Goal: Transaction & Acquisition: Purchase product/service

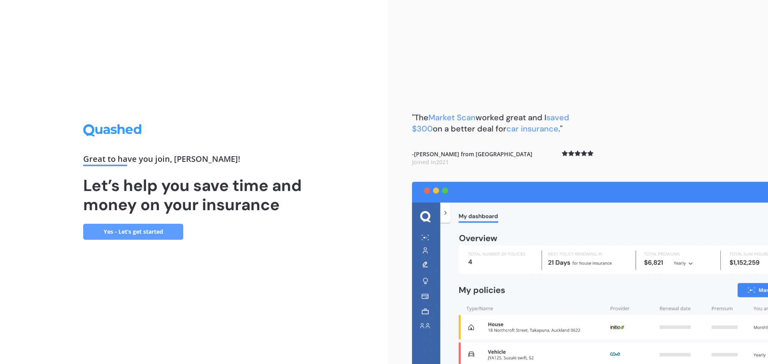
click at [144, 242] on div "Great to have you join , [PERSON_NAME] ! Let’s help you save time and money on …" at bounding box center [194, 182] width 388 height 364
click at [141, 233] on link "Yes - Let’s get started" at bounding box center [133, 232] width 100 height 16
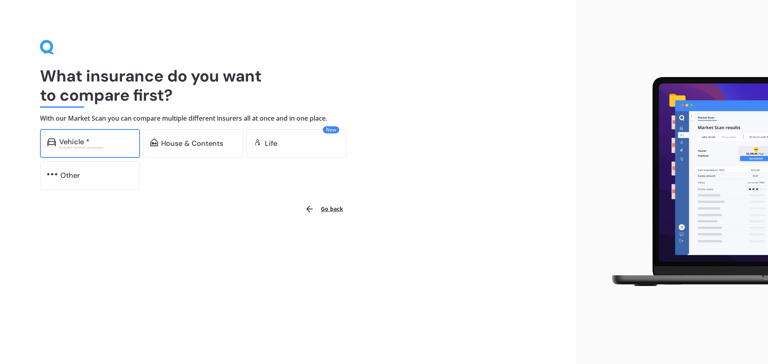
click at [104, 145] on div "Vehicle *" at bounding box center [96, 142] width 74 height 8
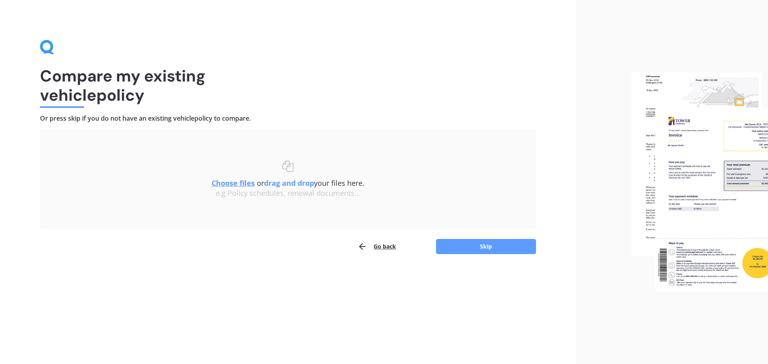
click at [386, 247] on button "Go back" at bounding box center [377, 247] width 38 height 16
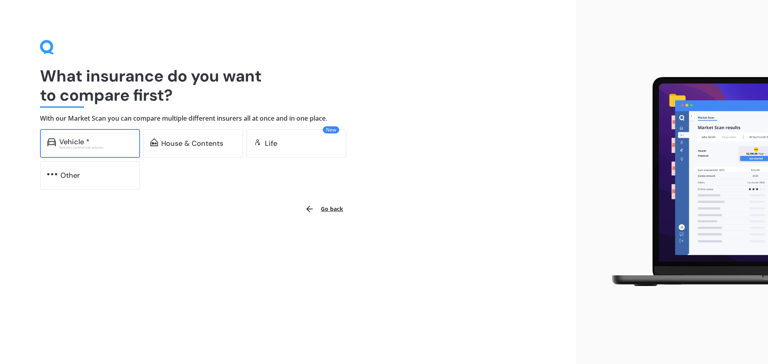
click at [97, 146] on div "Excludes commercial vehicles" at bounding box center [96, 147] width 74 height 3
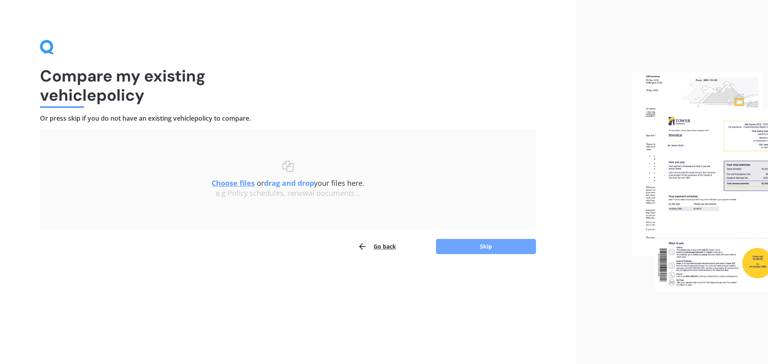
click at [476, 247] on button "Skip" at bounding box center [486, 246] width 100 height 15
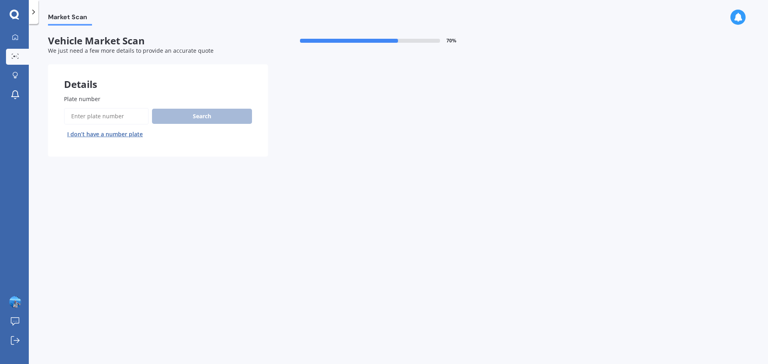
click at [116, 117] on input "Plate number" at bounding box center [106, 116] width 85 height 17
type input "gyg550"
click at [0, 0] on button "Next" at bounding box center [0, 0] width 0 height 0
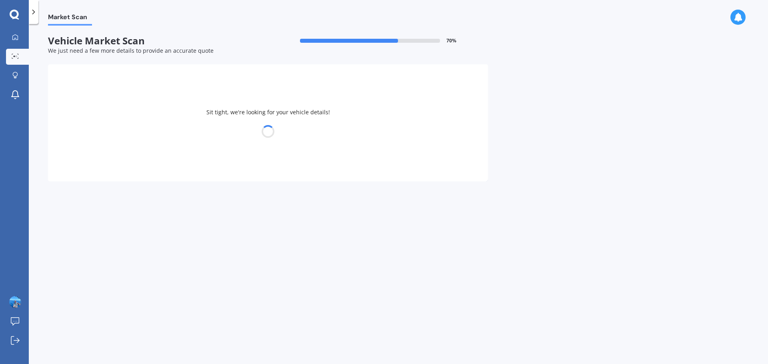
select select "NISSAN"
select select "QASHQAI"
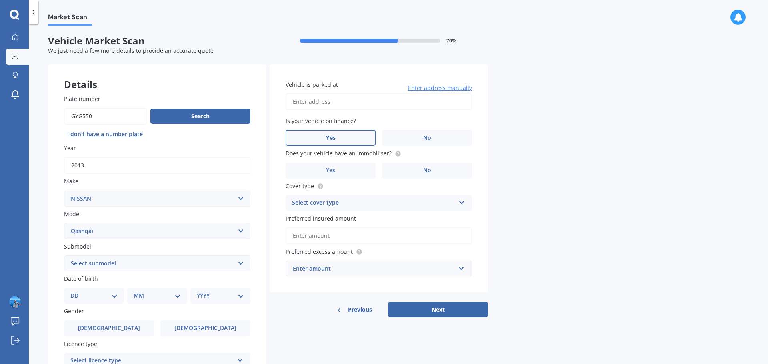
click at [320, 138] on label "Yes" at bounding box center [331, 138] width 90 height 16
click at [0, 0] on input "Yes" at bounding box center [0, 0] width 0 height 0
click at [323, 168] on label "Yes" at bounding box center [331, 171] width 90 height 16
click at [0, 0] on input "Yes" at bounding box center [0, 0] width 0 height 0
click at [317, 206] on div "Select cover type" at bounding box center [373, 203] width 163 height 10
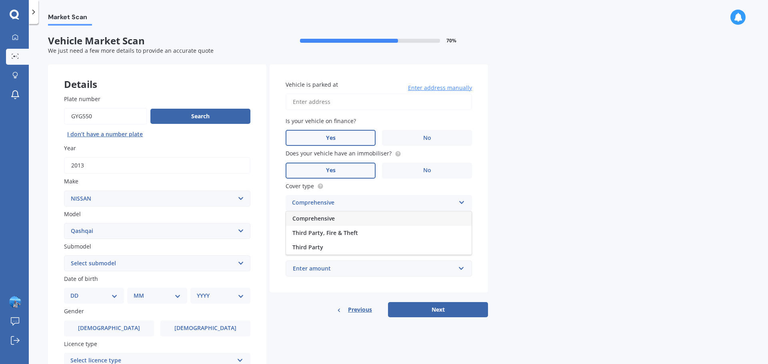
click at [316, 219] on span "Comprehensive" at bounding box center [313, 219] width 42 height 8
click at [308, 236] on input "Preferred insured amount" at bounding box center [379, 236] width 186 height 17
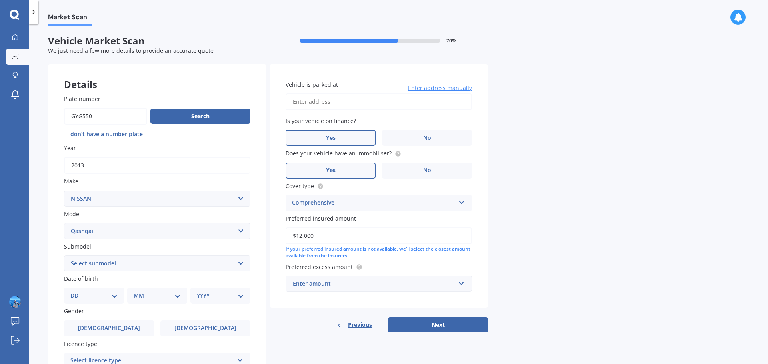
type input "$12,000"
click at [313, 287] on div "Enter amount" at bounding box center [374, 284] width 162 height 9
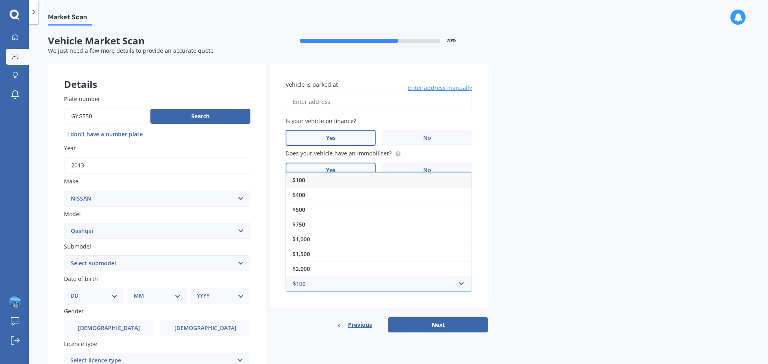
click at [311, 182] on div "$100" at bounding box center [379, 180] width 186 height 15
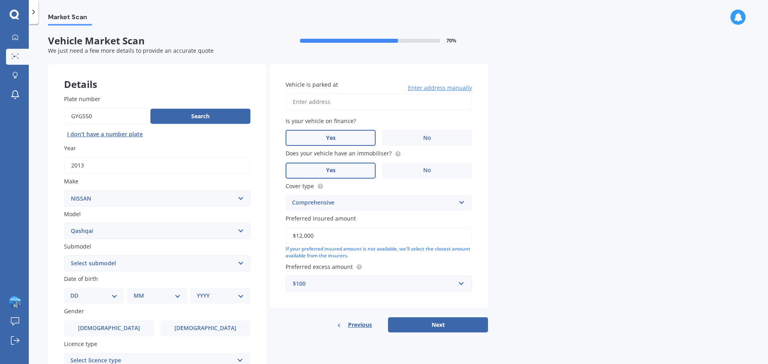
scroll to position [93, 0]
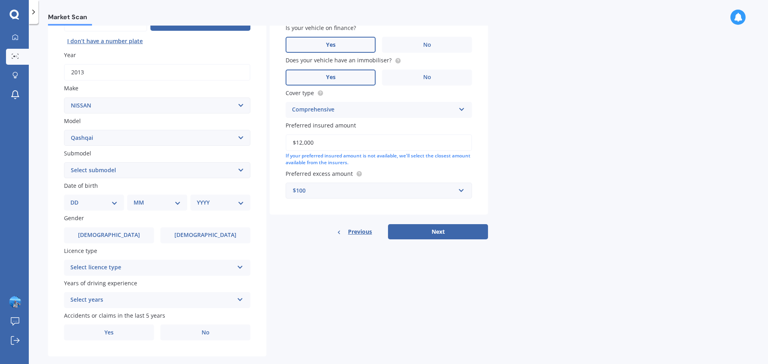
click at [95, 199] on select "DD 01 02 03 04 05 06 07 08 09 10 11 12 13 14 15 16 17 18 19 20 21 22 23 24 25 2…" at bounding box center [93, 202] width 47 height 9
select select "05"
click at [77, 198] on select "DD 01 02 03 04 05 06 07 08 09 10 11 12 13 14 15 16 17 18 19 20 21 22 23 24 25 2…" at bounding box center [93, 202] width 47 height 9
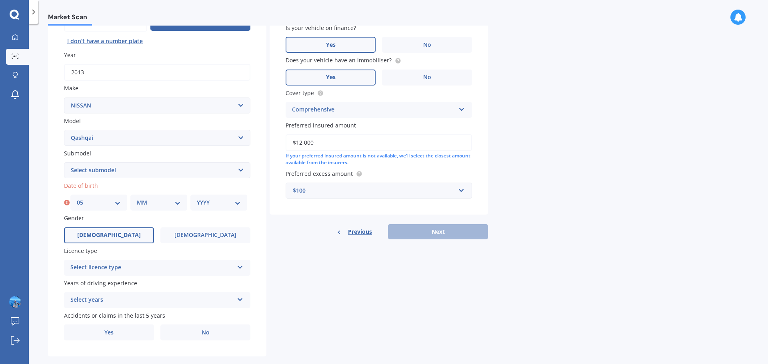
click at [118, 236] on label "Male" at bounding box center [109, 236] width 90 height 16
click at [0, 0] on input "Male" at bounding box center [0, 0] width 0 height 0
click at [118, 235] on label "Male" at bounding box center [109, 236] width 90 height 16
click at [0, 0] on input "Male" at bounding box center [0, 0] width 0 height 0
click at [189, 234] on label "Female" at bounding box center [205, 236] width 90 height 16
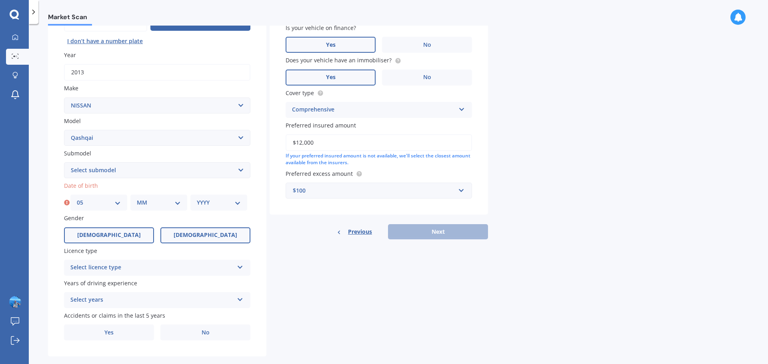
click at [0, 0] on input "Female" at bounding box center [0, 0] width 0 height 0
click at [157, 204] on select "MM 01 02 03 04 05 06 07 08 09 10 11 12" at bounding box center [159, 202] width 44 height 9
select select "05"
click at [137, 198] on select "MM 01 02 03 04 05 06 07 08 09 10 11 12" at bounding box center [159, 202] width 44 height 9
click at [202, 203] on select "YYYY 2025 2024 2023 2022 2021 2020 2019 2018 2017 2016 2015 2014 2013 2012 2011…" at bounding box center [219, 202] width 44 height 9
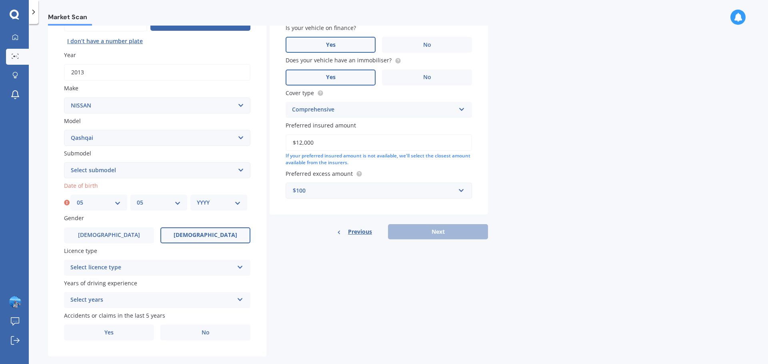
select select "1989"
click at [197, 198] on select "YYYY 2025 2024 2023 2022 2021 2020 2019 2018 2017 2016 2015 2014 2013 2012 2011…" at bounding box center [219, 202] width 44 height 9
click at [136, 203] on select "MM 01 02 03 04 05 06 07 08 09 10 11 12" at bounding box center [157, 202] width 47 height 9
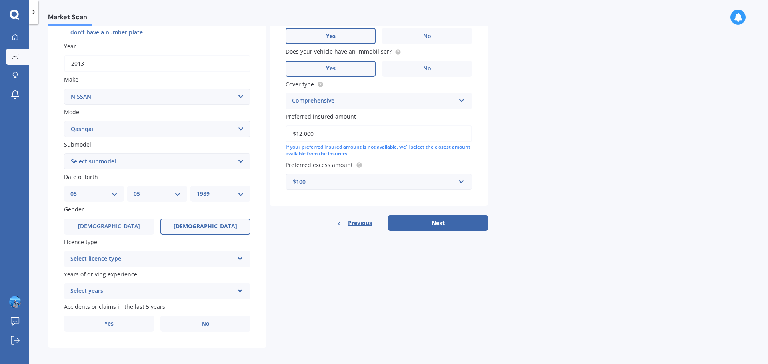
scroll to position [106, 0]
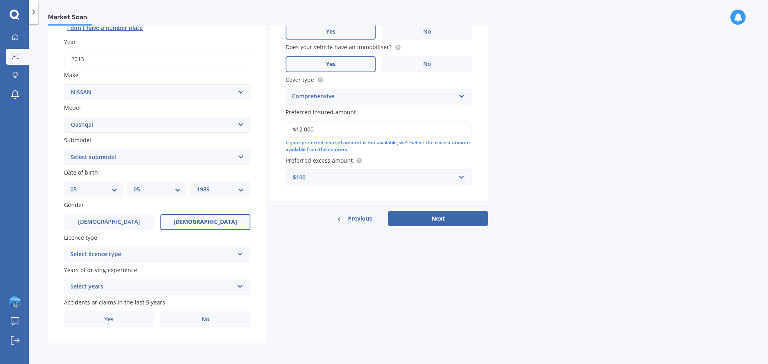
click at [136, 189] on select "MM 01 02 03 04 05 06 07 08 09 10 11 12" at bounding box center [157, 189] width 47 height 9
select select "06"
click at [134, 185] on select "MM 01 02 03 04 05 06 07 08 09 10 11 12" at bounding box center [157, 189] width 47 height 9
click at [111, 184] on div "DD 01 02 03 04 05 06 07 08 09 10 11 12 13 14 15 16 17 18 19 20 21 22 23 24 25 2…" at bounding box center [94, 190] width 60 height 16
click at [107, 190] on select "DD 01 02 03 04 05 06 07 08 09 10 11 12 13 14 15 16 17 18 19 20 21 22 23 24 25 2…" at bounding box center [93, 189] width 47 height 9
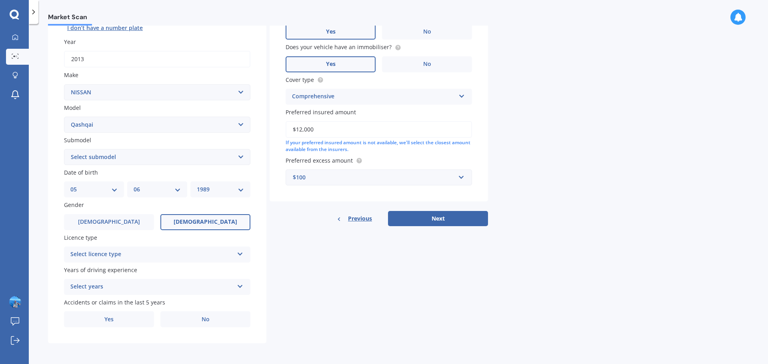
select select "17"
click at [70, 185] on select "DD 01 02 03 04 05 06 07 08 09 10 11 12 13 14 15 16 17 18 19 20 21 22 23 24 25 2…" at bounding box center [93, 189] width 47 height 9
click at [132, 256] on div "Select licence type" at bounding box center [151, 255] width 163 height 10
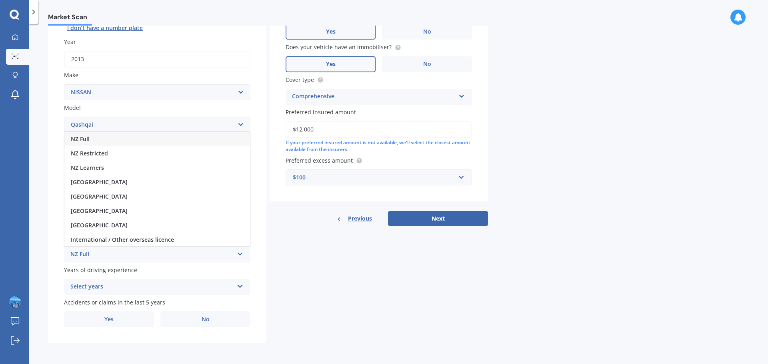
click at [120, 143] on div "NZ Full" at bounding box center [157, 139] width 186 height 14
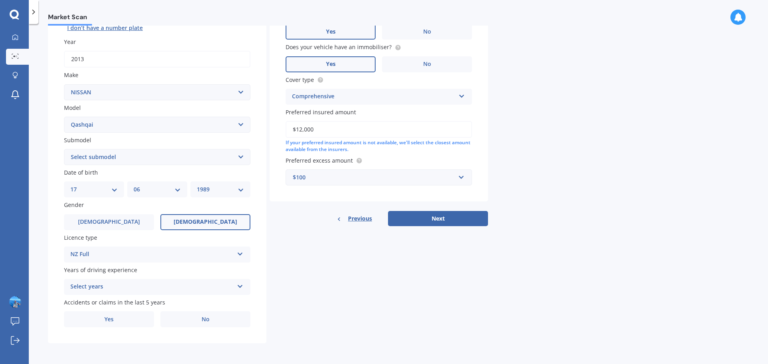
click at [129, 287] on div "Select years" at bounding box center [151, 287] width 163 height 10
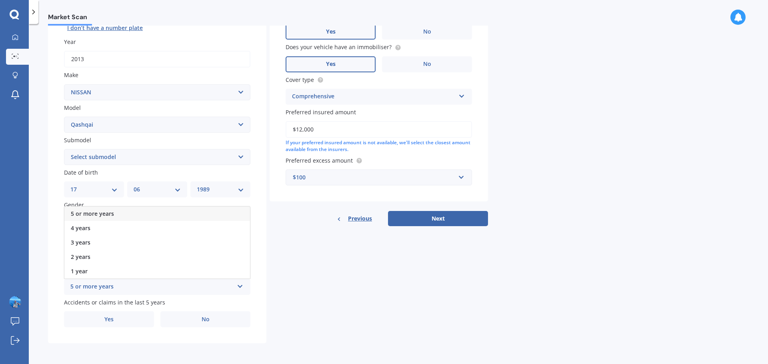
click at [116, 210] on div "5 or more years" at bounding box center [157, 214] width 186 height 14
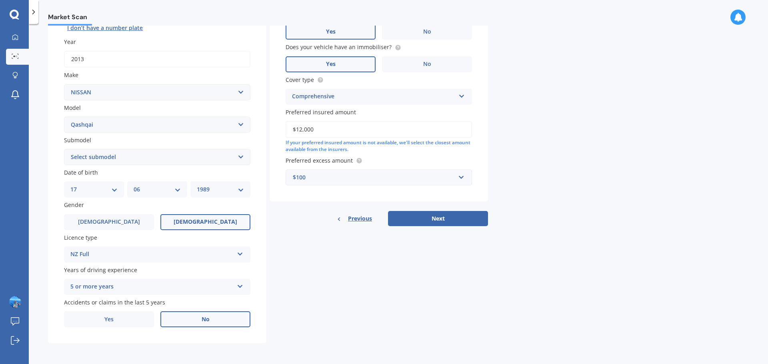
click at [180, 320] on label "No" at bounding box center [205, 320] width 90 height 16
click at [0, 0] on input "No" at bounding box center [0, 0] width 0 height 0
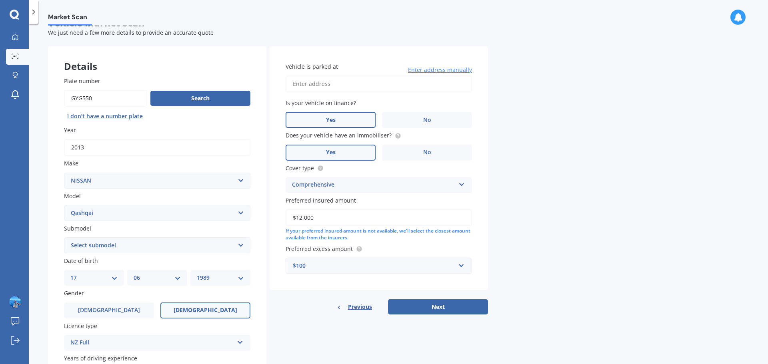
scroll to position [0, 0]
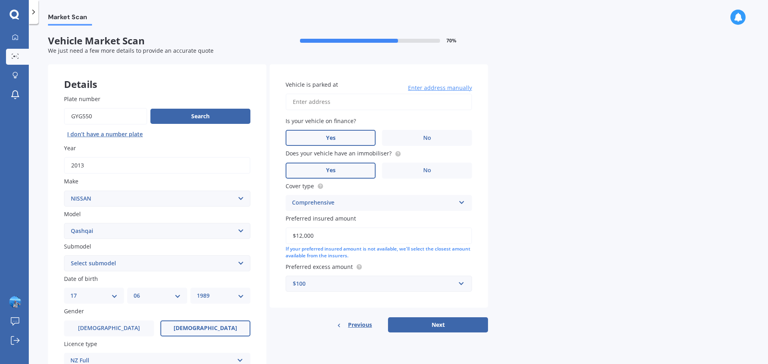
click at [428, 87] on span "Enter address manually" at bounding box center [440, 88] width 64 height 8
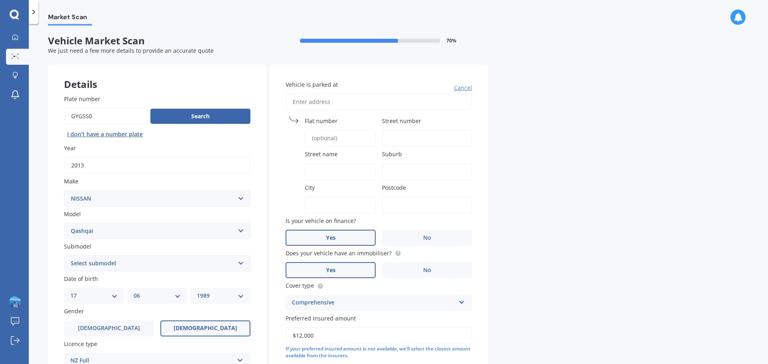
click at [323, 102] on input "Vehicle is parked at" at bounding box center [379, 102] width 186 height 17
type input "27 Lotus avenue"
type input "27"
type input "Lotus avenue"
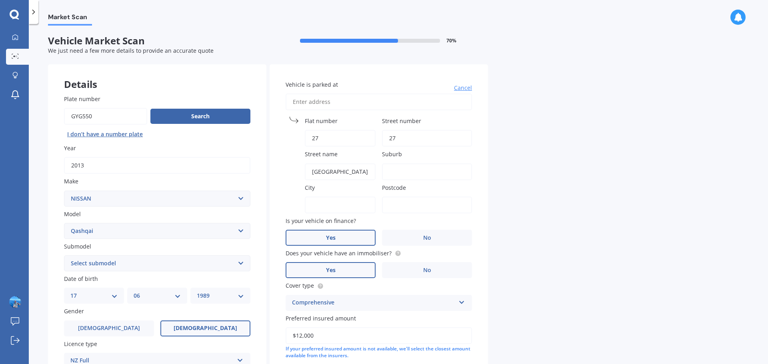
type input "Tauranga"
type input "3116"
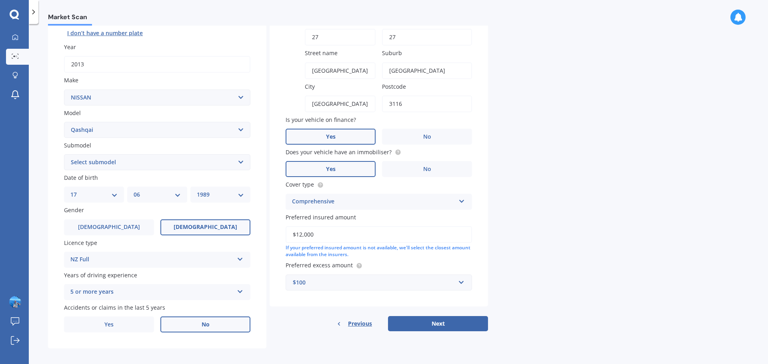
scroll to position [106, 0]
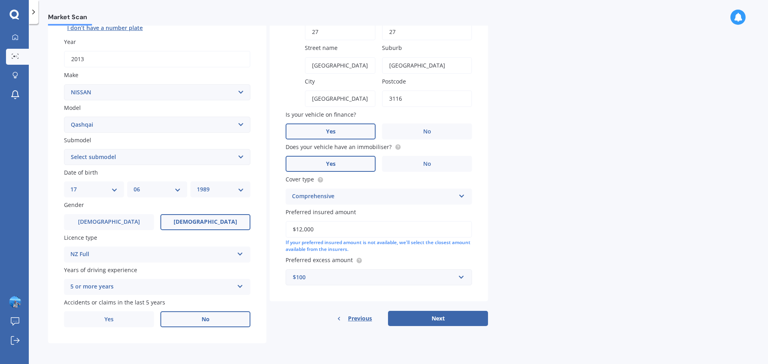
click at [435, 314] on button "Next" at bounding box center [438, 318] width 100 height 15
click at [165, 164] on select "Select submodel (All Other) N-TEC ST ST-L Ti Ti-L TI-L E-POWER 1.5PEH TS Turbo …" at bounding box center [157, 157] width 186 height 16
click at [64, 149] on select "Select submodel (All Other) N-TEC ST ST-L Ti Ti-L TI-L E-POWER 1.5PEH TS Turbo …" at bounding box center [157, 157] width 186 height 16
click at [144, 161] on select "Select submodel (All Other) N-TEC ST ST-L Ti Ti-L TI-L E-POWER 1.5PEH TS Turbo …" at bounding box center [157, 157] width 186 height 16
select select "TI-L"
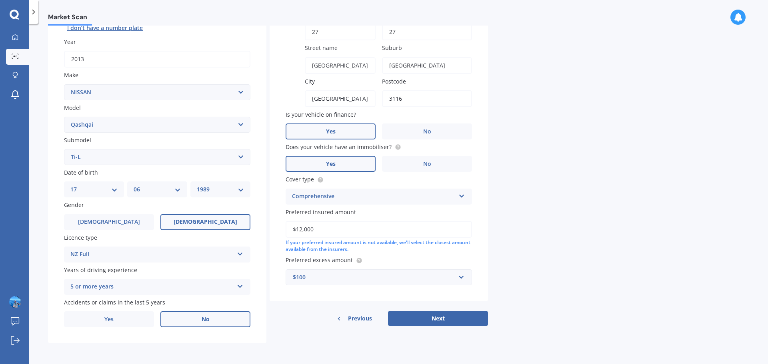
click at [64, 149] on select "Select submodel (All Other) N-TEC ST ST-L Ti Ti-L TI-L E-POWER 1.5PEH TS Turbo …" at bounding box center [157, 157] width 186 height 16
click at [420, 318] on button "Next" at bounding box center [438, 318] width 100 height 15
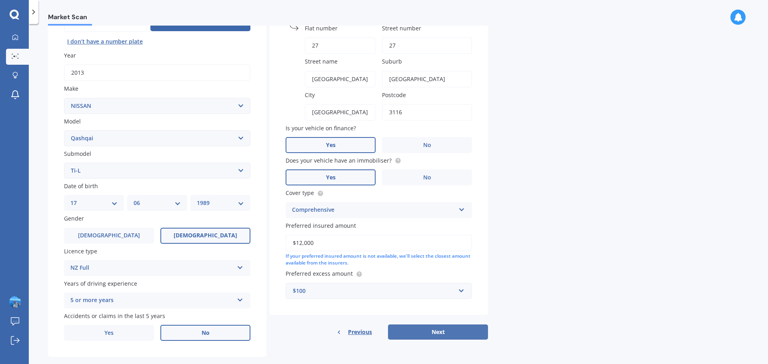
select select "17"
select select "06"
select select "1989"
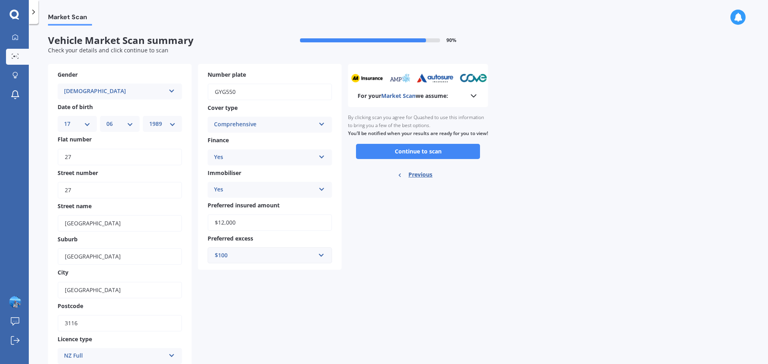
scroll to position [0, 0]
click at [381, 160] on button "Continue to scan" at bounding box center [418, 151] width 124 height 15
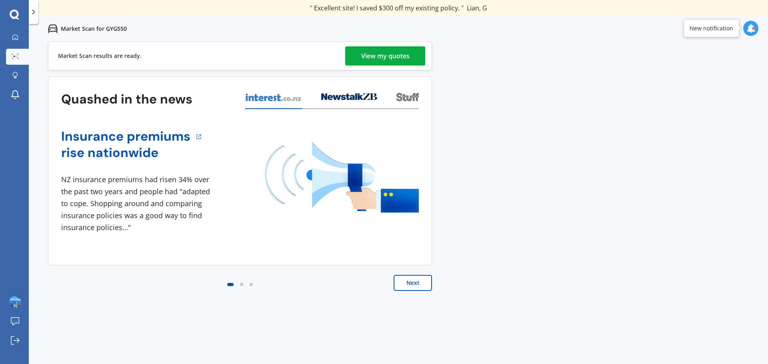
click at [382, 54] on div "View my quotes" at bounding box center [385, 55] width 48 height 19
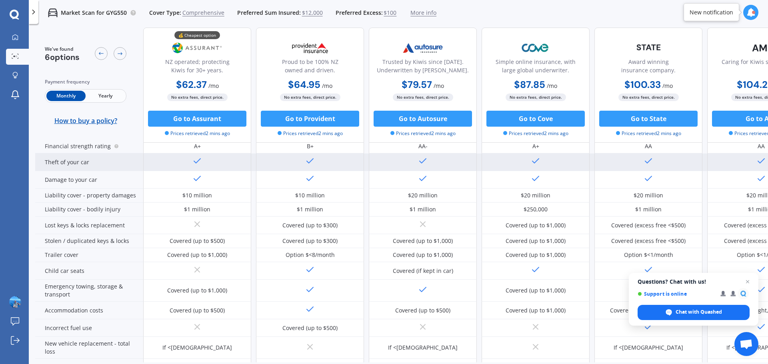
scroll to position [187, 0]
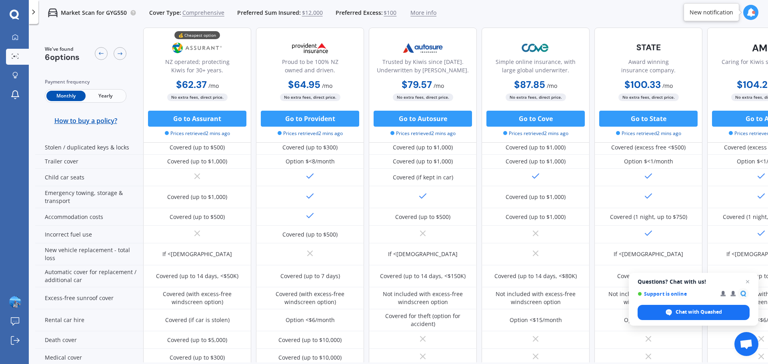
click at [100, 99] on span "Yearly" at bounding box center [105, 96] width 39 height 10
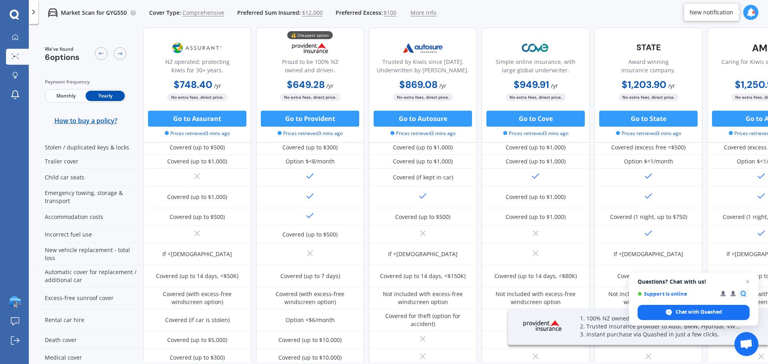
click at [68, 95] on span "Monthly" at bounding box center [65, 96] width 39 height 10
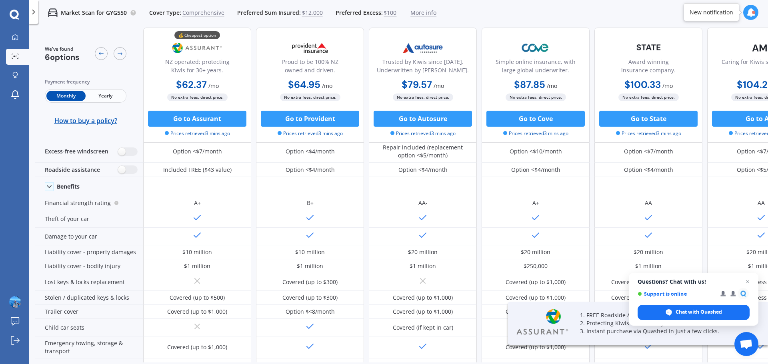
scroll to position [0, 0]
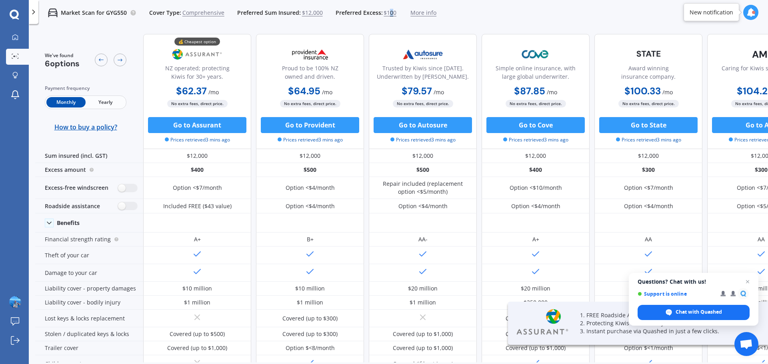
click at [389, 11] on span "$100" at bounding box center [390, 13] width 13 height 8
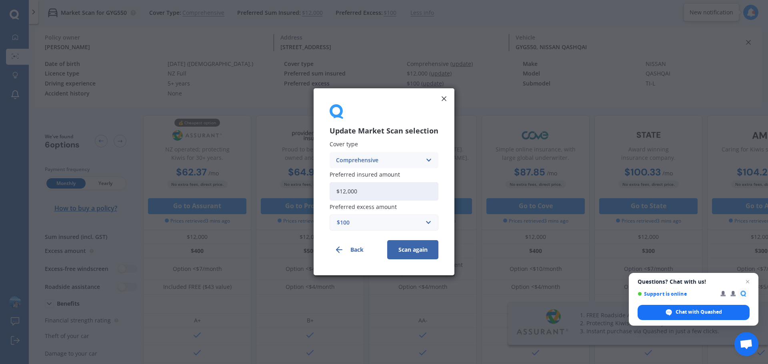
click at [381, 221] on div "$100" at bounding box center [379, 223] width 85 height 9
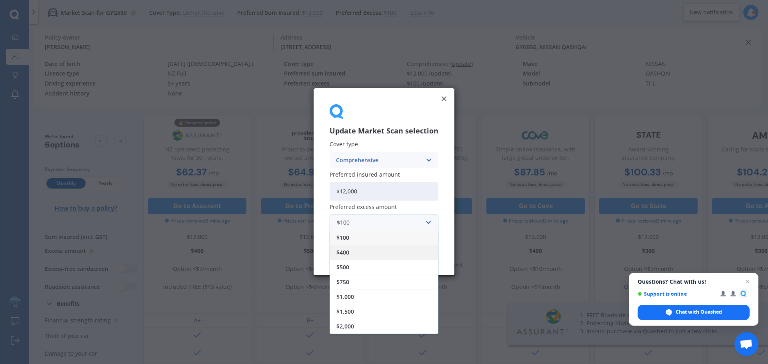
click at [371, 254] on div "$400" at bounding box center [384, 253] width 108 height 15
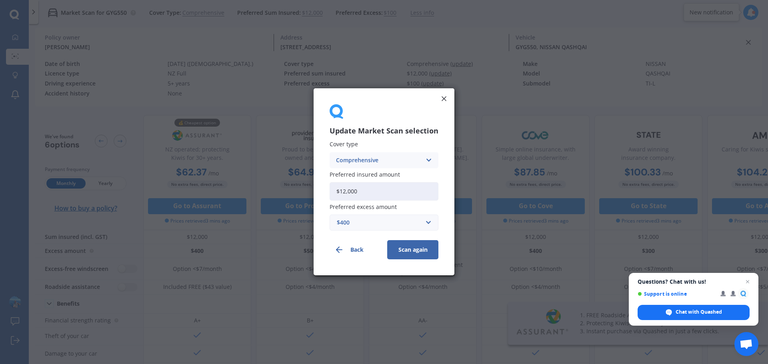
click at [415, 252] on button "Scan again" at bounding box center [412, 250] width 51 height 19
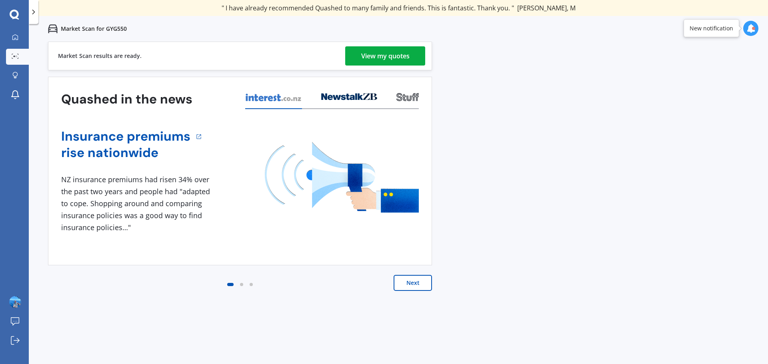
click at [390, 56] on div "View my quotes" at bounding box center [385, 55] width 48 height 19
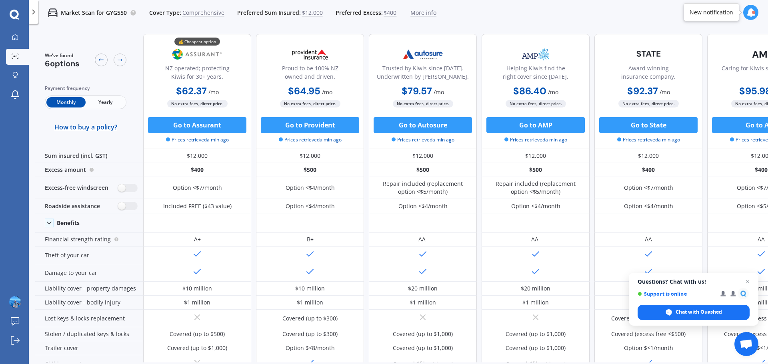
click at [385, 12] on span "$400" at bounding box center [390, 13] width 13 height 8
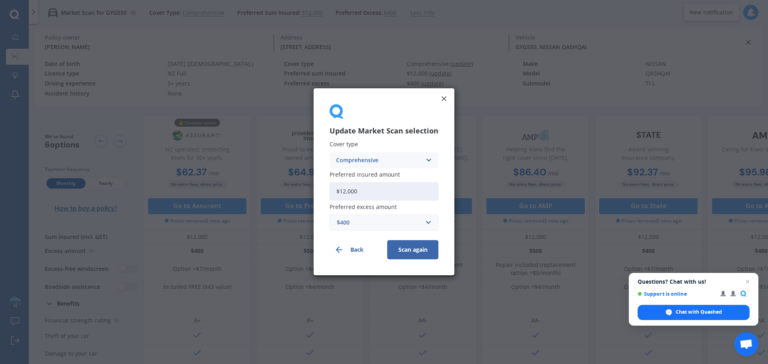
click at [379, 189] on input "$12,000" at bounding box center [384, 191] width 109 height 18
drag, startPoint x: 379, startPoint y: 189, endPoint x: 243, endPoint y: 180, distance: 136.3
click at [244, 180] on div "Update Market Scan selection Cover type Comprehensive Comprehensive Third Party…" at bounding box center [384, 182] width 768 height 364
type input "$15,000"
click at [410, 248] on button "Scan again" at bounding box center [412, 250] width 51 height 19
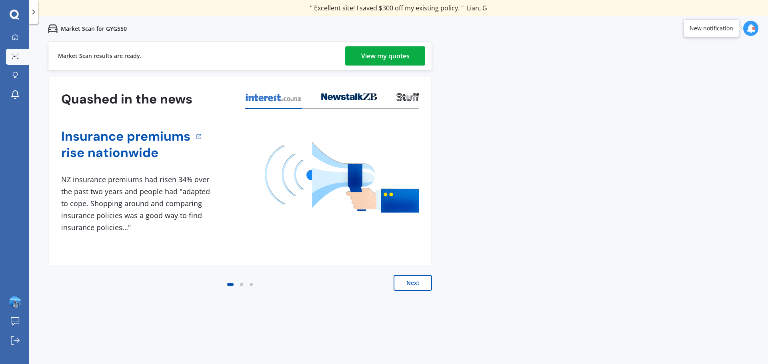
click at [370, 58] on div "View my quotes" at bounding box center [385, 55] width 48 height 19
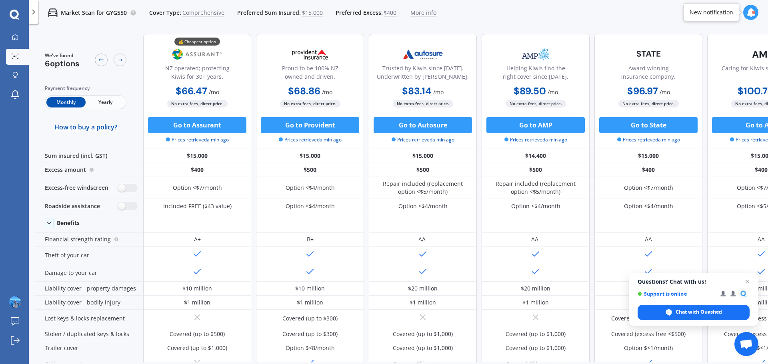
click at [385, 12] on span "$400" at bounding box center [390, 13] width 13 height 8
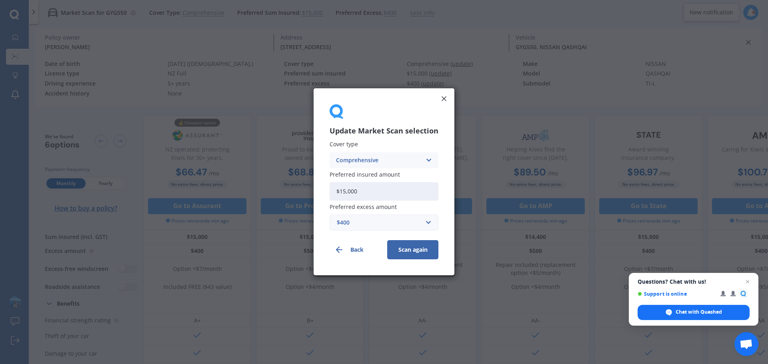
click at [346, 220] on div "$400" at bounding box center [379, 223] width 85 height 9
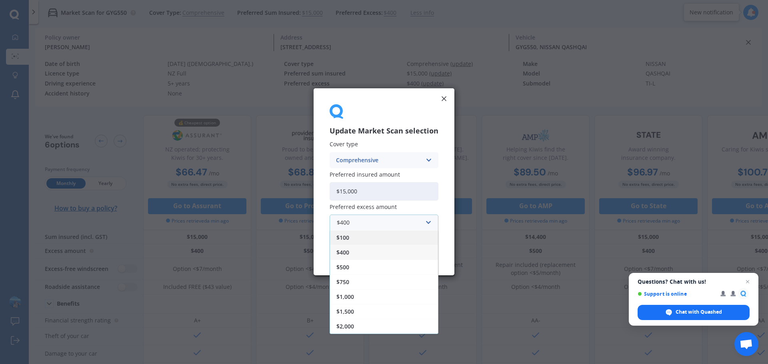
click at [344, 238] on span "$100" at bounding box center [342, 239] width 13 height 6
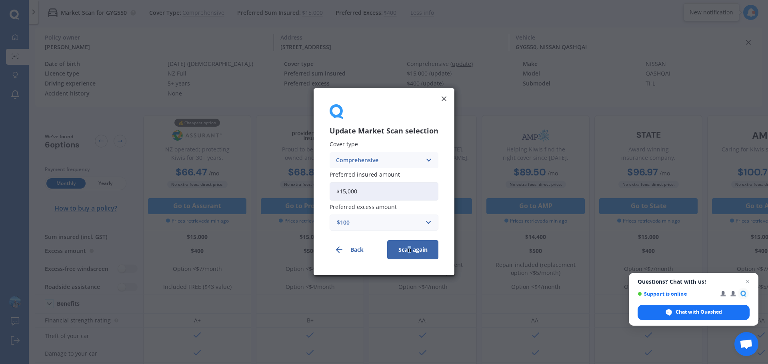
click at [409, 249] on button "Scan again" at bounding box center [412, 250] width 51 height 19
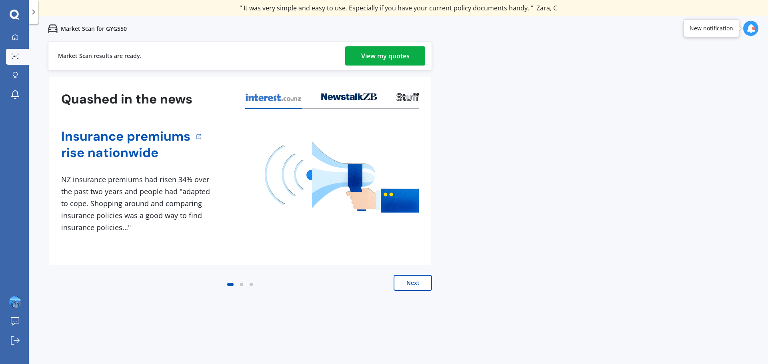
click at [378, 63] on div "View my quotes" at bounding box center [385, 55] width 48 height 19
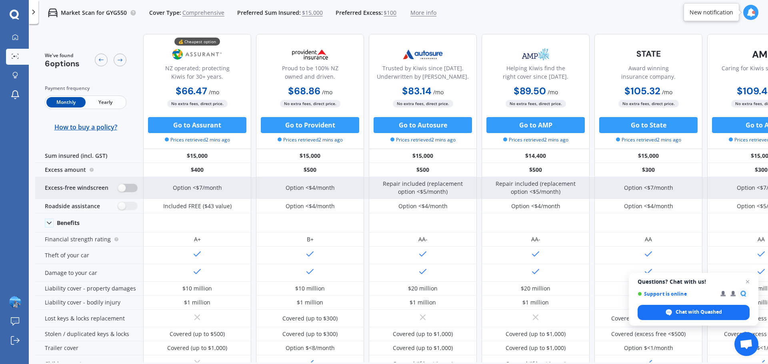
click at [124, 187] on label at bounding box center [128, 188] width 20 height 8
radio input "true"
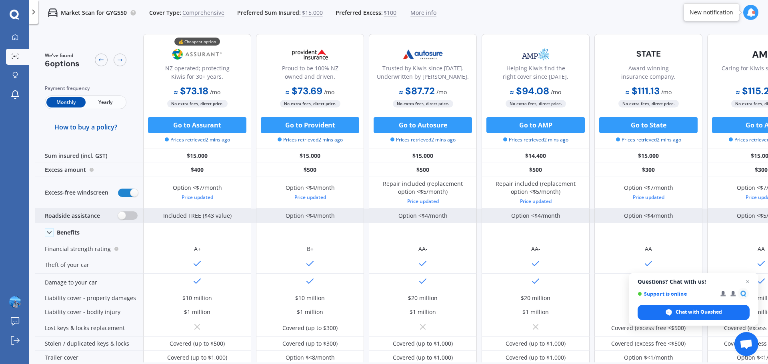
click at [123, 216] on label at bounding box center [128, 216] width 20 height 8
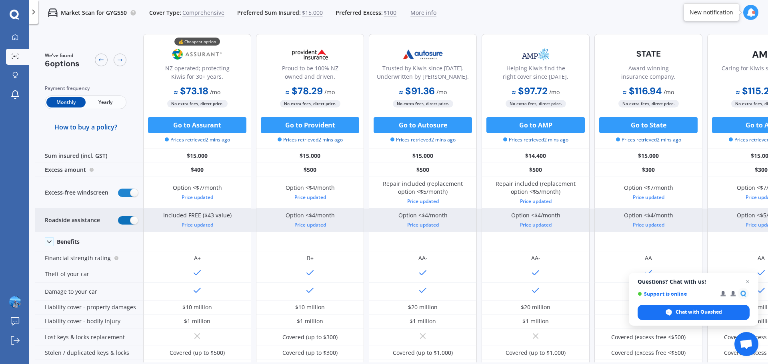
click at [134, 217] on label at bounding box center [128, 220] width 20 height 8
radio input "false"
